Goal: Check status: Check status

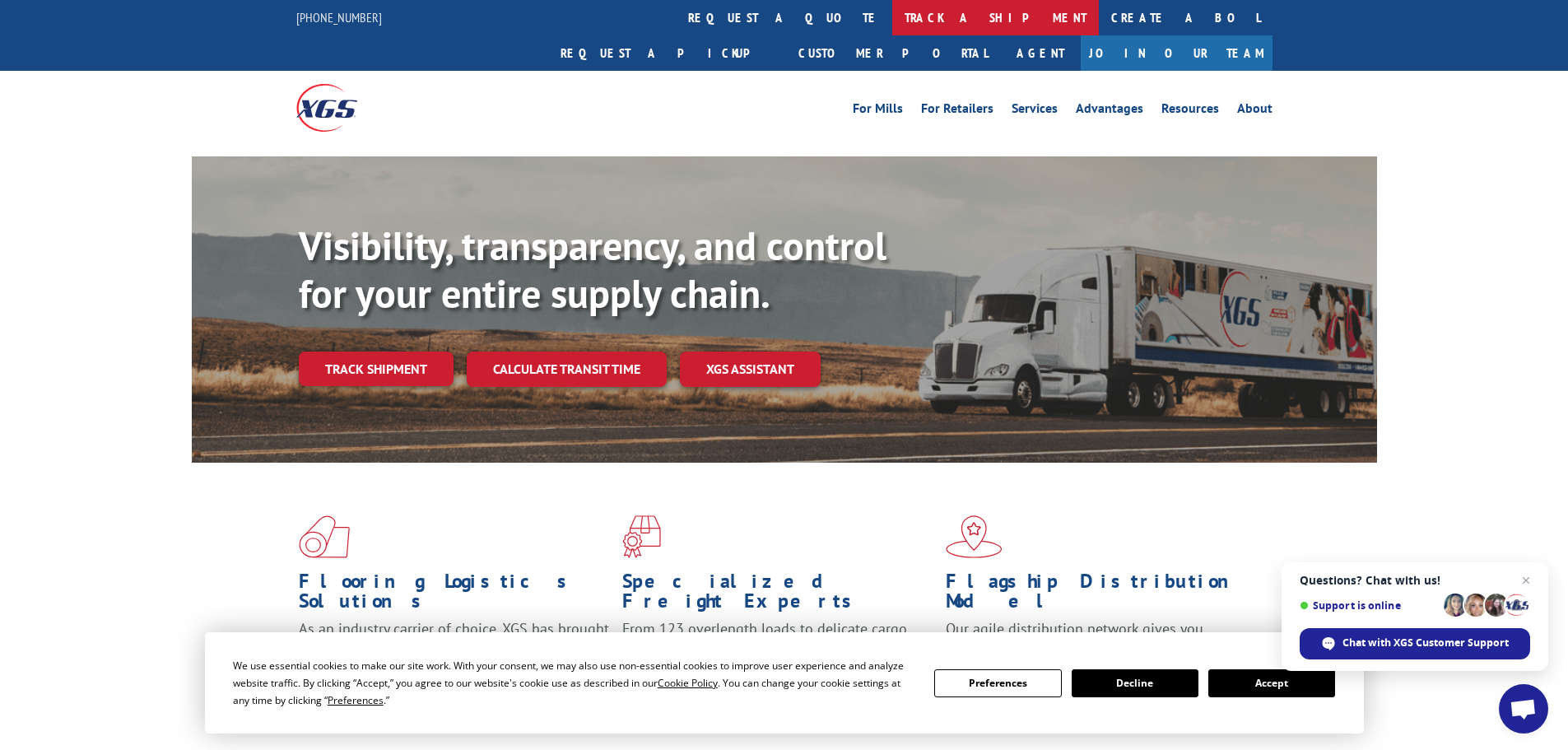
click at [893, 25] on link "track a shipment" at bounding box center [995, 17] width 207 height 36
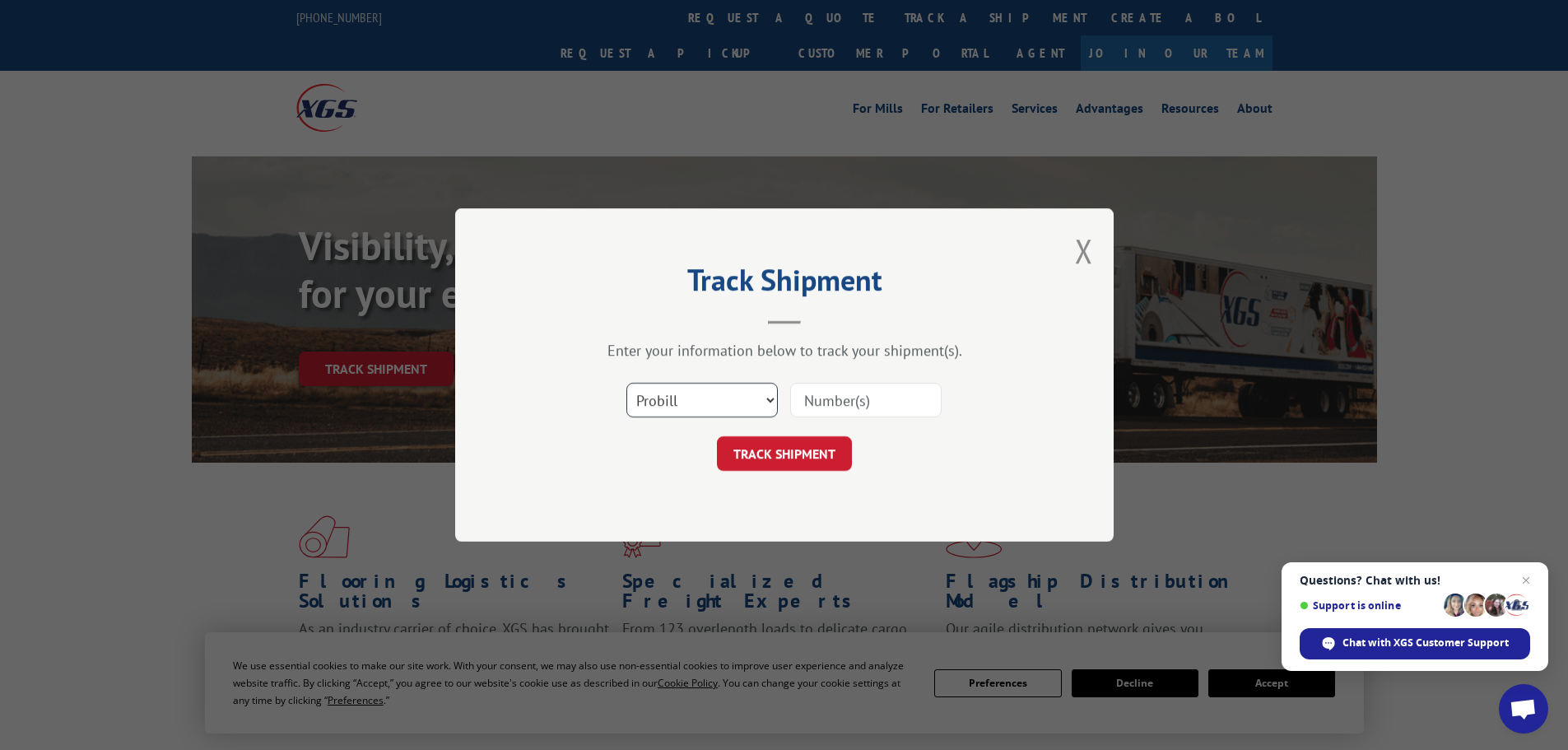
click at [729, 390] on select "Select category... Probill BOL PO" at bounding box center [702, 399] width 152 height 35
click at [1010, 469] on div "TRACK SHIPMENT" at bounding box center [785, 453] width 494 height 35
click at [1083, 265] on button "Close modal" at bounding box center [1084, 250] width 18 height 43
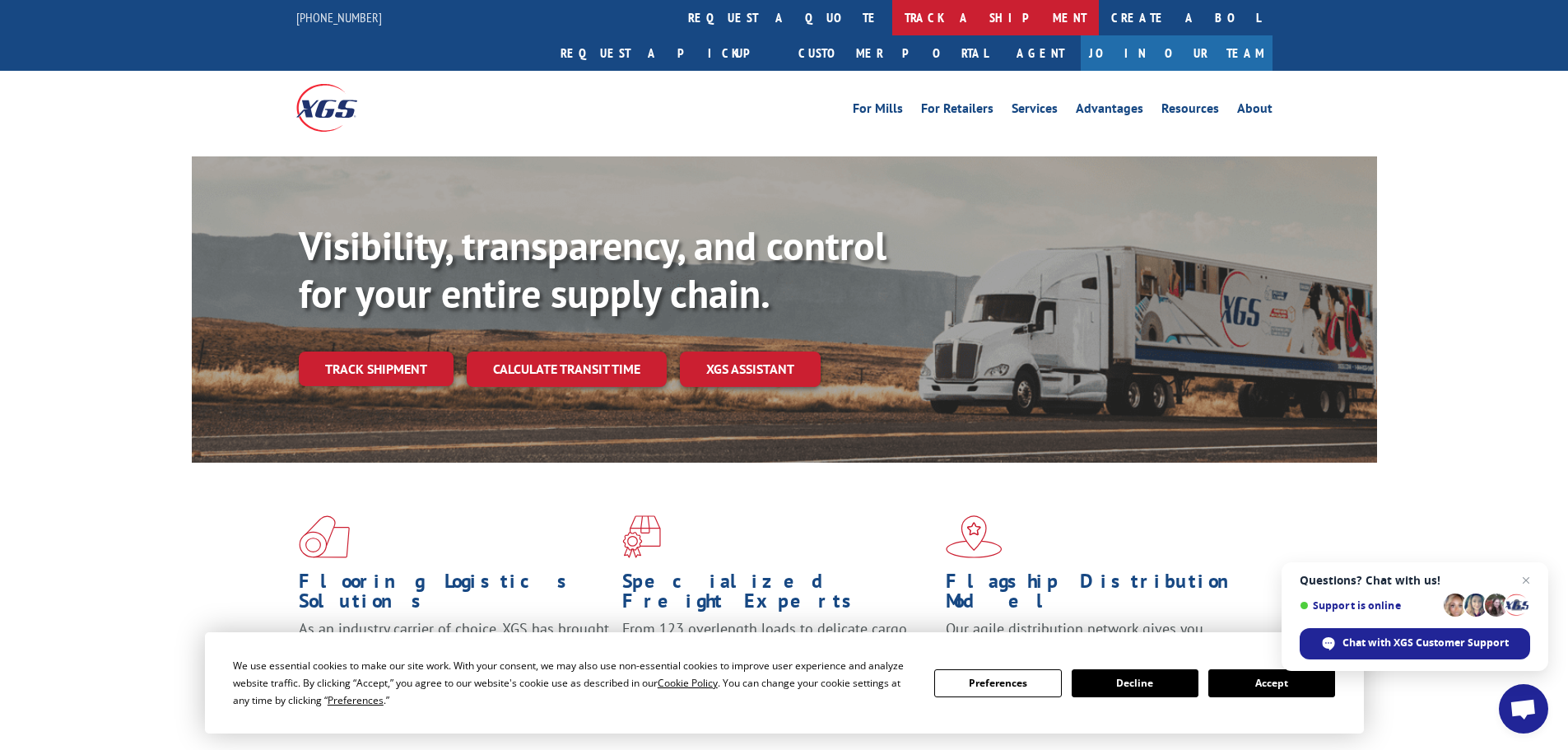
click at [893, 16] on link "track a shipment" at bounding box center [995, 17] width 207 height 36
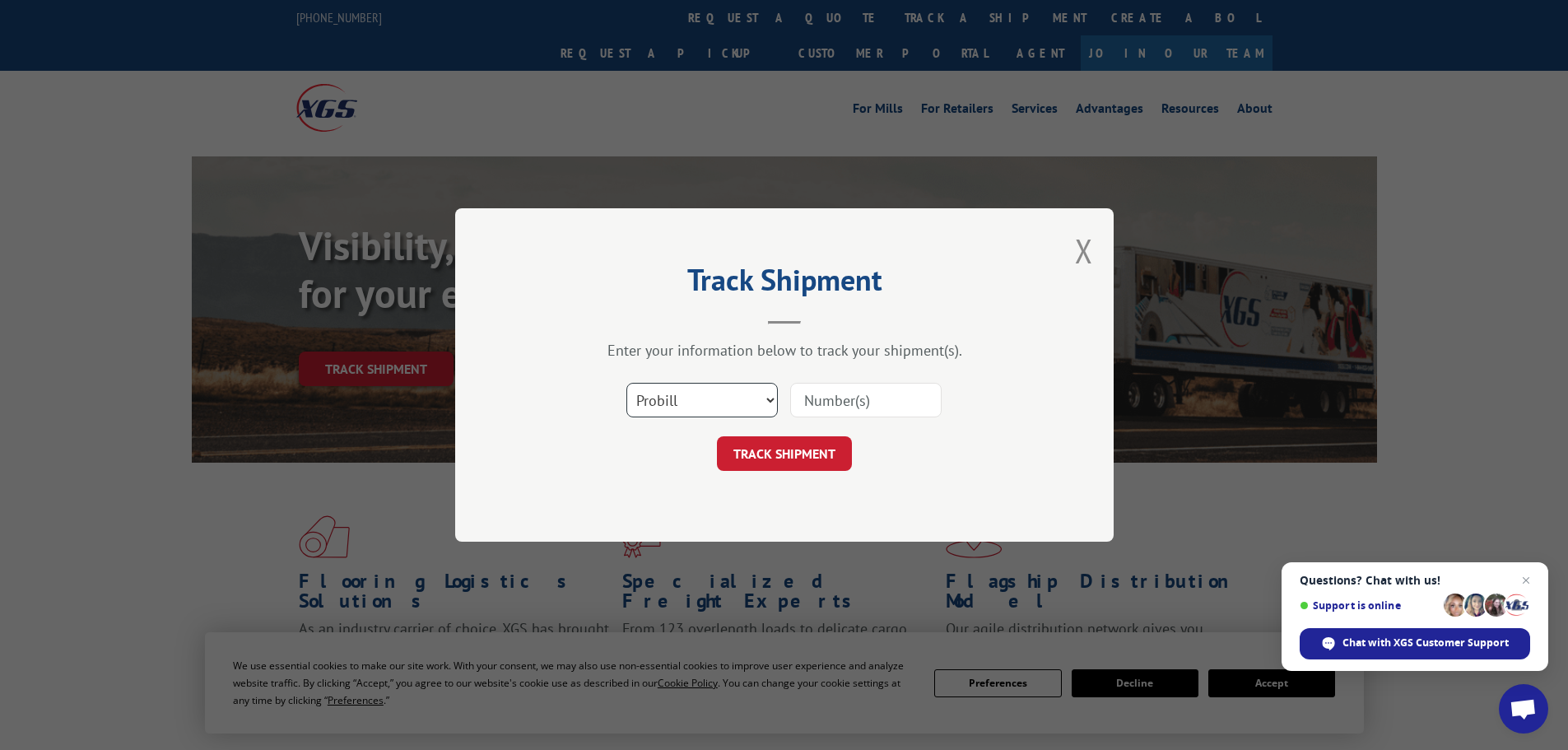
click at [693, 391] on select "Select category... Probill BOL PO" at bounding box center [702, 399] width 152 height 35
click at [626, 382] on select "Select category... Probill BOL PO" at bounding box center [702, 399] width 152 height 35
click at [882, 392] on input at bounding box center [867, 399] width 152 height 35
click at [858, 391] on input at bounding box center [867, 399] width 152 height 35
paste input "16740519"
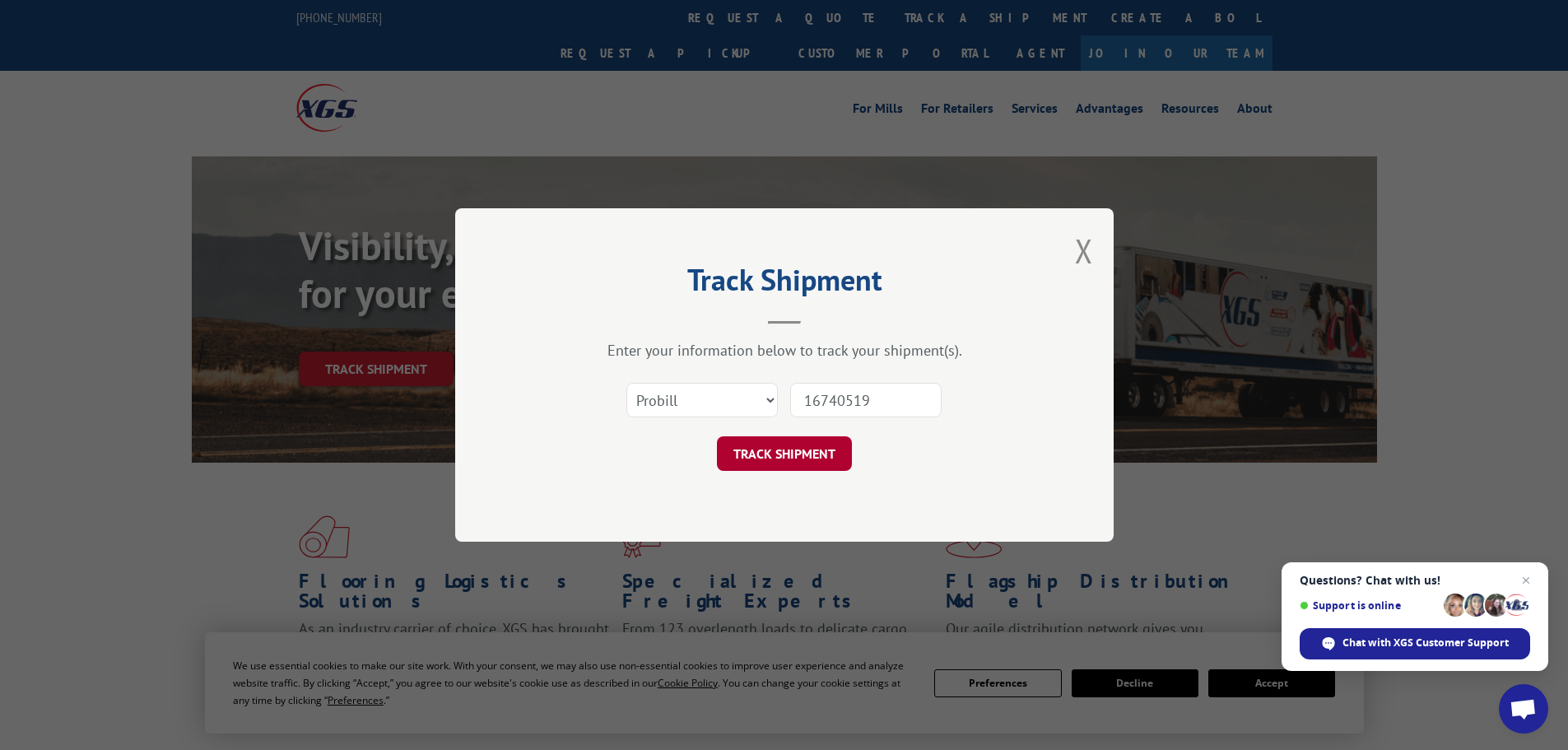
type input "16740519"
click at [824, 445] on button "TRACK SHIPMENT" at bounding box center [784, 453] width 135 height 35
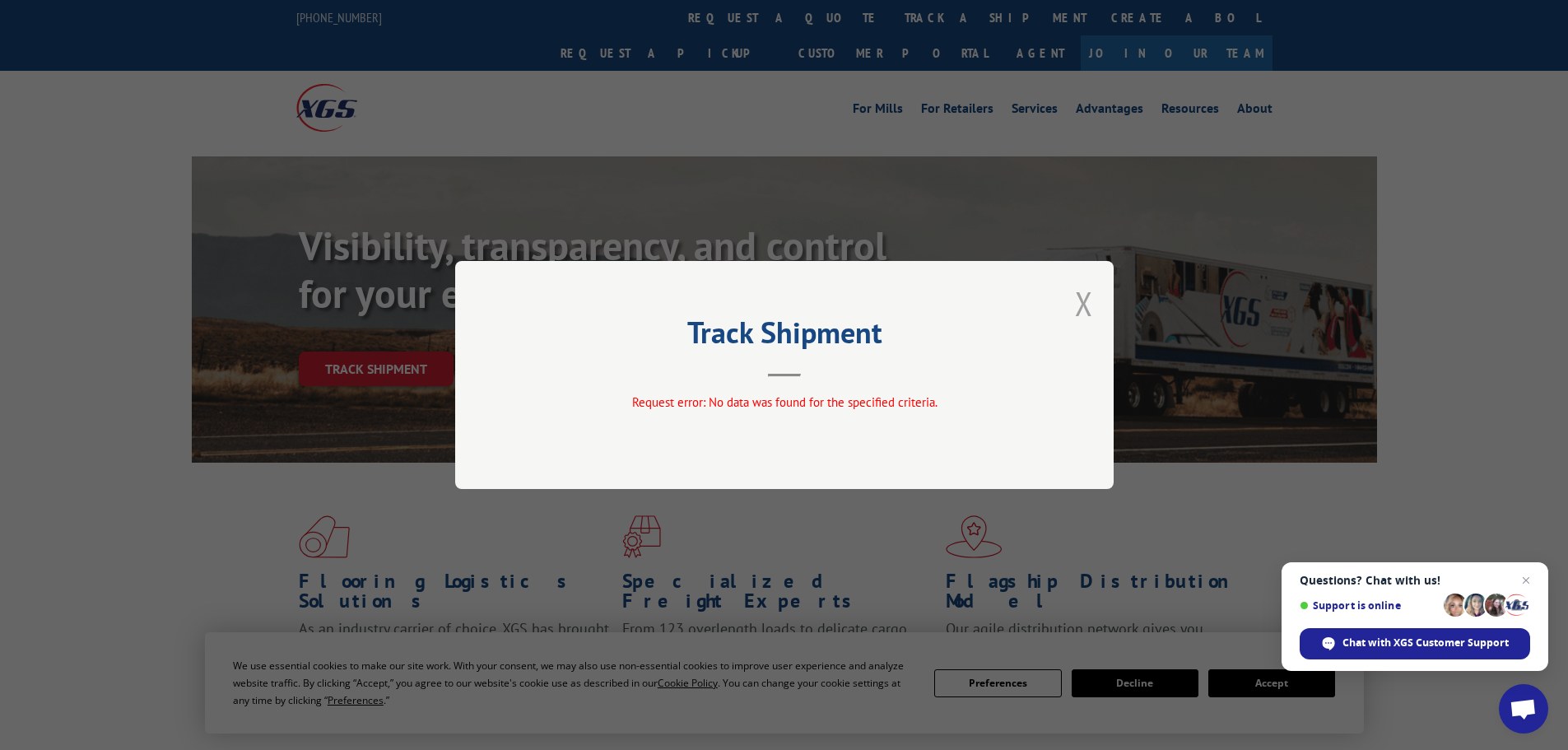
click at [1086, 304] on button "Close modal" at bounding box center [1084, 302] width 18 height 43
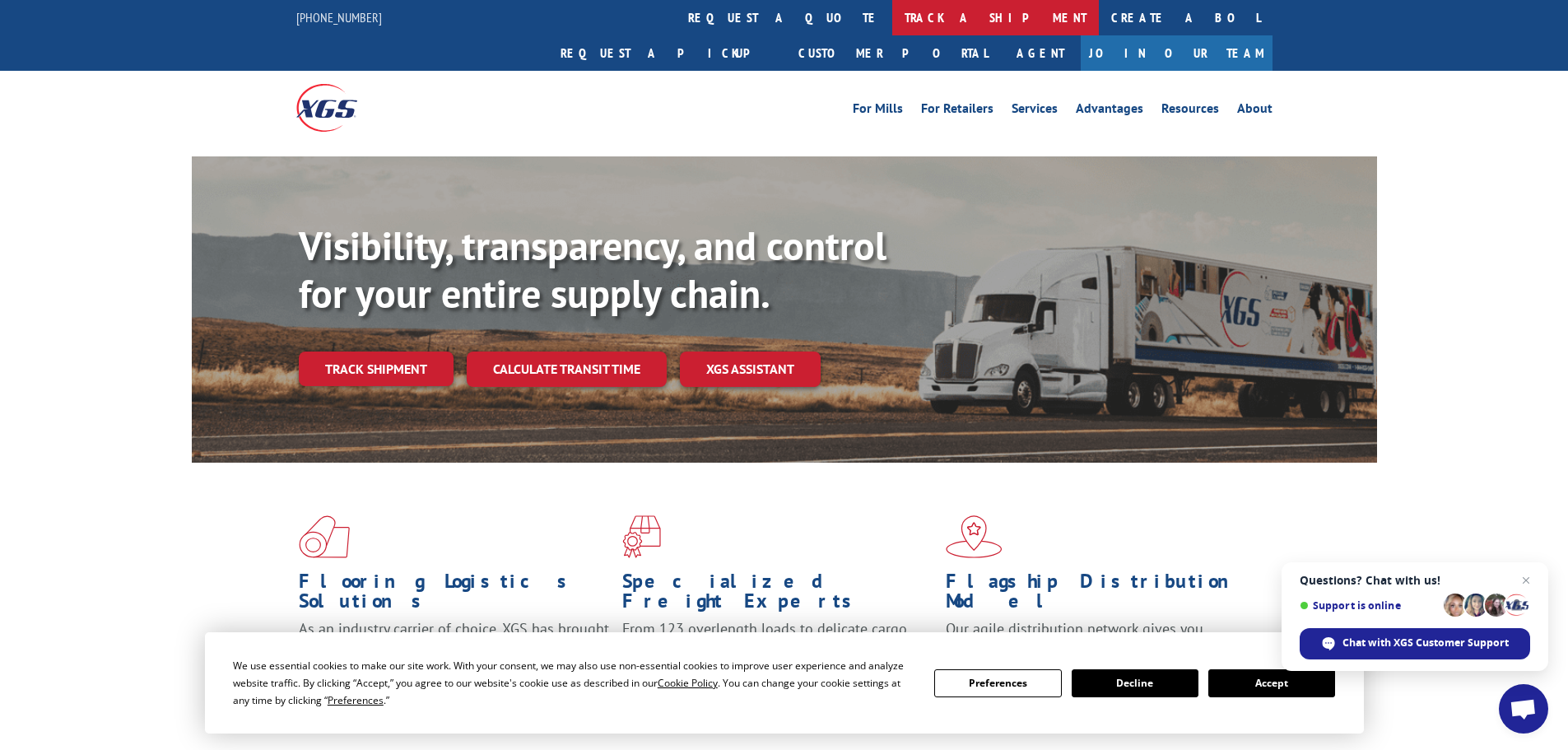
click at [893, 17] on link "track a shipment" at bounding box center [995, 17] width 207 height 36
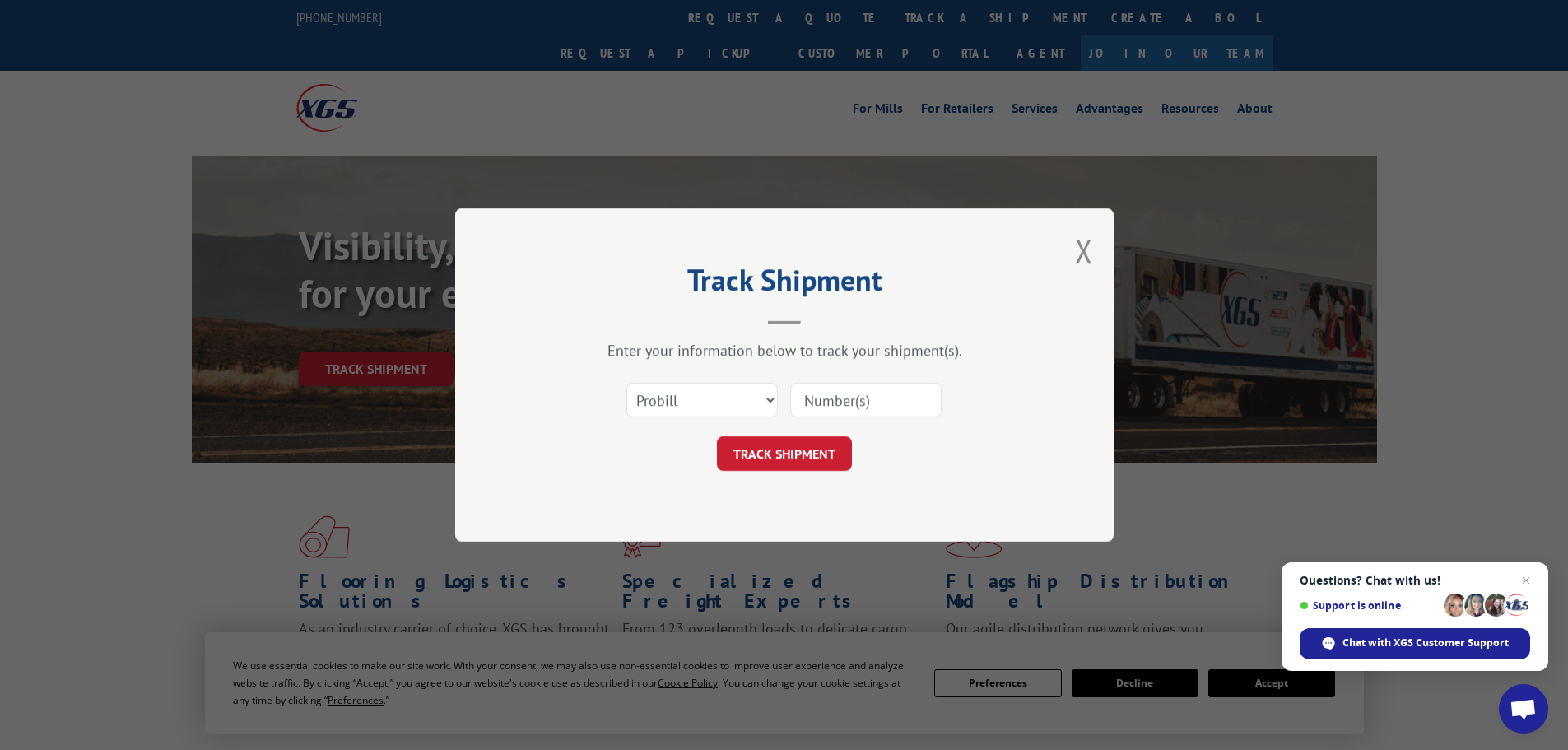
click at [855, 413] on input at bounding box center [867, 399] width 152 height 35
paste input "16740562"
type input "16740562"
click button "TRACK SHIPMENT" at bounding box center [784, 453] width 135 height 35
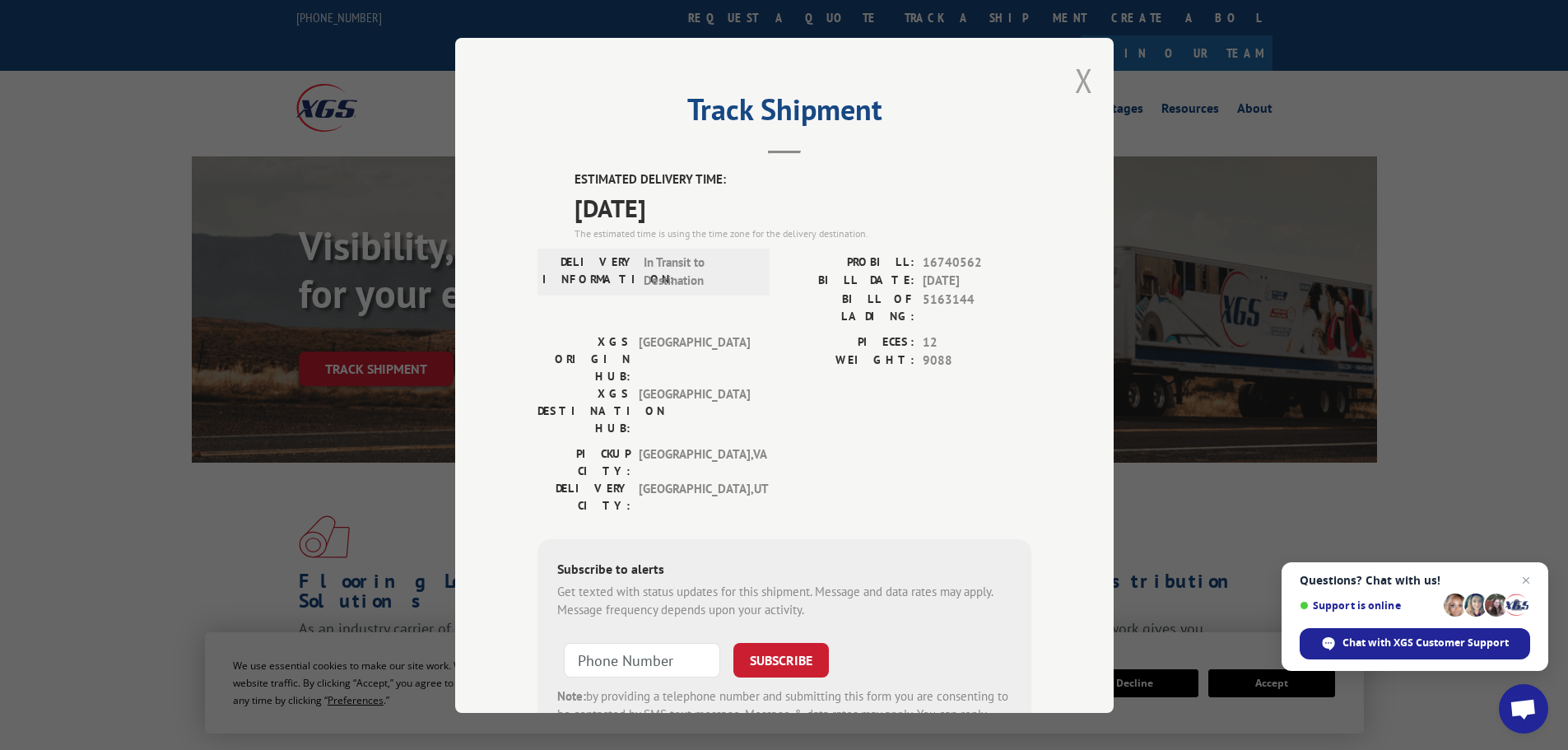
click at [1088, 84] on div "Track Shipment ESTIMATED DELIVERY TIME: 09/08/2025 The estimated time is using …" at bounding box center [784, 375] width 658 height 675
click at [1079, 84] on button "Close modal" at bounding box center [1084, 80] width 18 height 43
